Goal: Task Accomplishment & Management: Complete application form

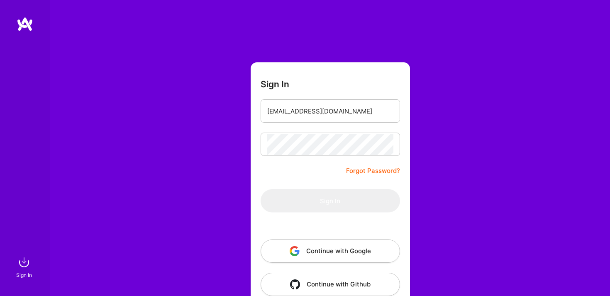
click at [27, 28] on img at bounding box center [25, 24] width 17 height 15
click at [316, 112] on input "email" at bounding box center [330, 110] width 126 height 21
type input "[EMAIL_ADDRESS][DOMAIN_NAME]"
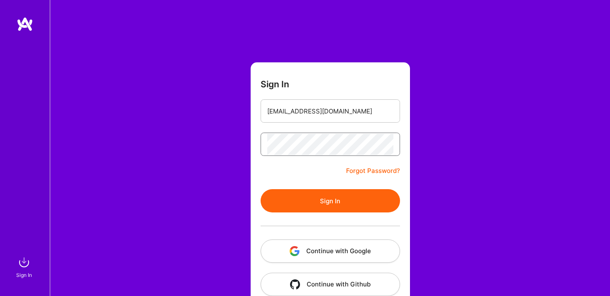
click at [261, 189] on button "Sign In" at bounding box center [331, 200] width 140 height 23
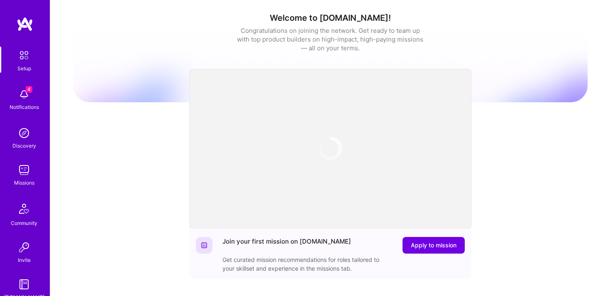
click at [23, 178] on div "Missions" at bounding box center [24, 182] width 20 height 9
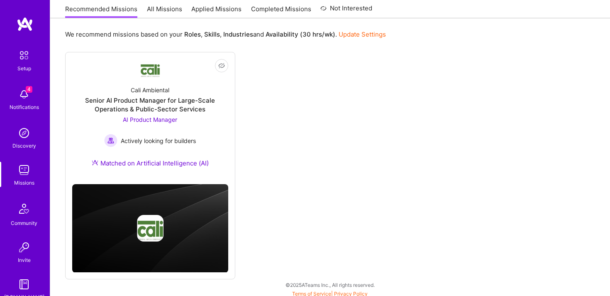
scroll to position [91, 0]
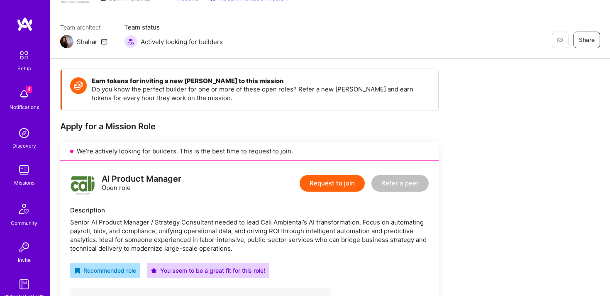
scroll to position [88, 0]
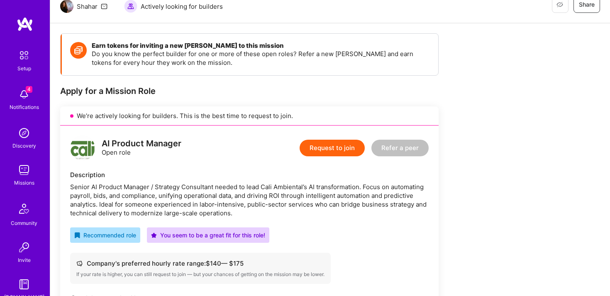
click at [334, 145] on button "Request to join" at bounding box center [332, 148] width 65 height 17
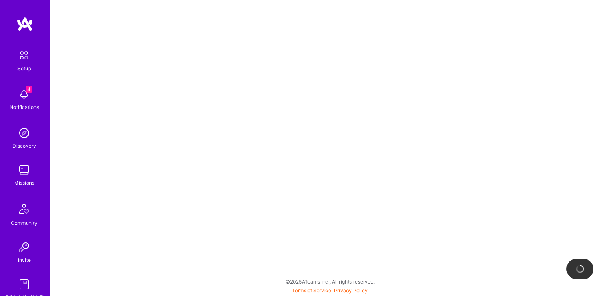
select select "US"
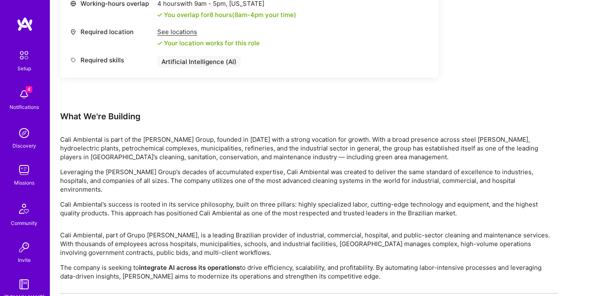
scroll to position [523, 0]
